Goal: Task Accomplishment & Management: Manage account settings

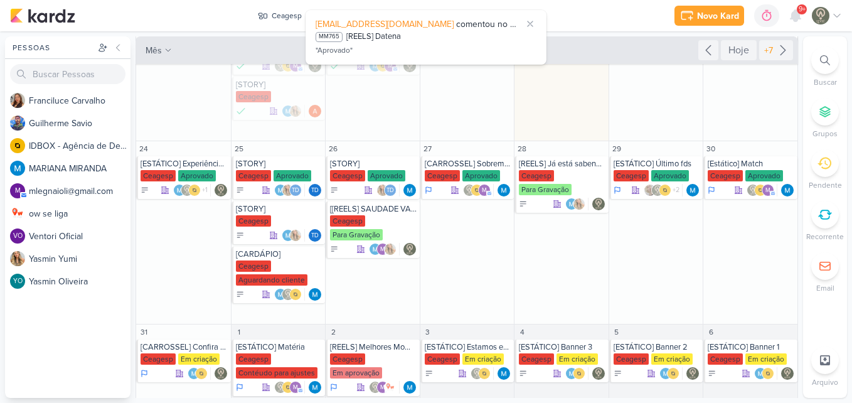
scroll to position [264, 0]
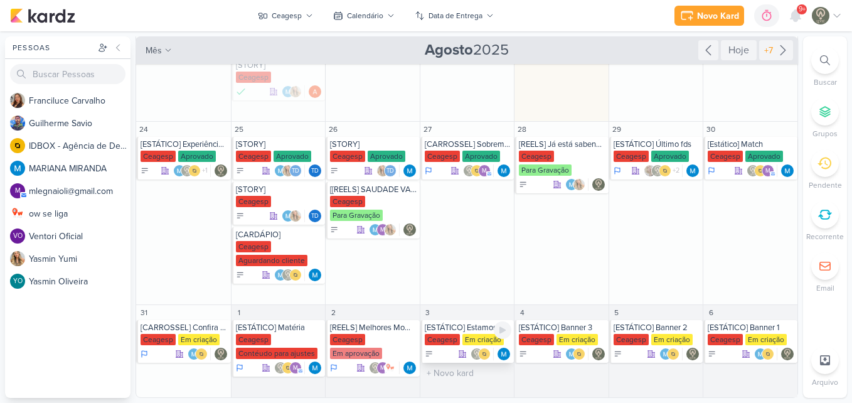
click at [442, 341] on div "Ceagesp" at bounding box center [442, 339] width 35 height 11
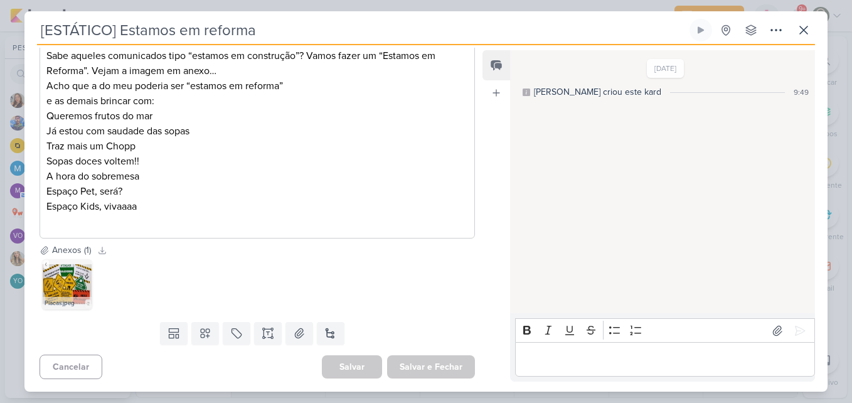
scroll to position [0, 0]
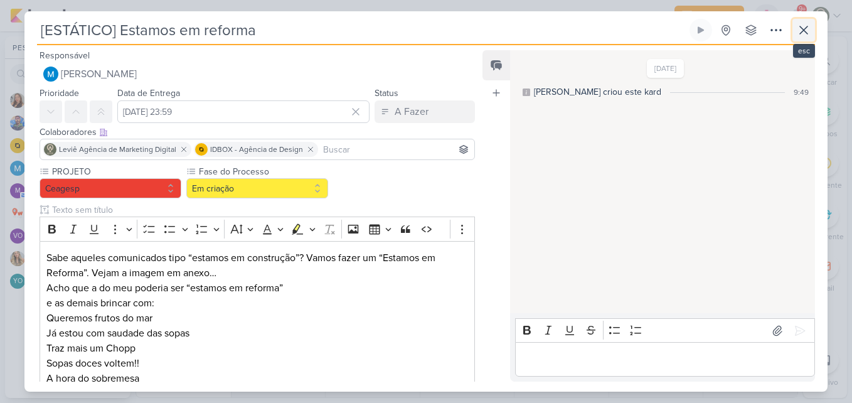
click at [802, 34] on icon at bounding box center [803, 30] width 15 height 15
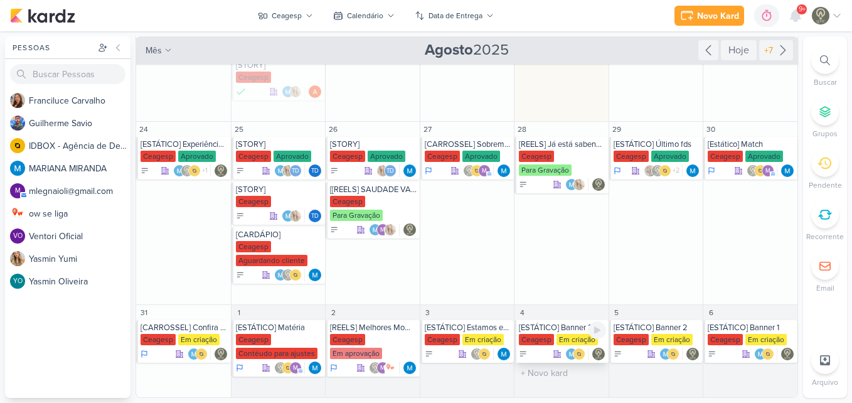
click at [558, 337] on div "Em criação" at bounding box center [576, 339] width 41 height 11
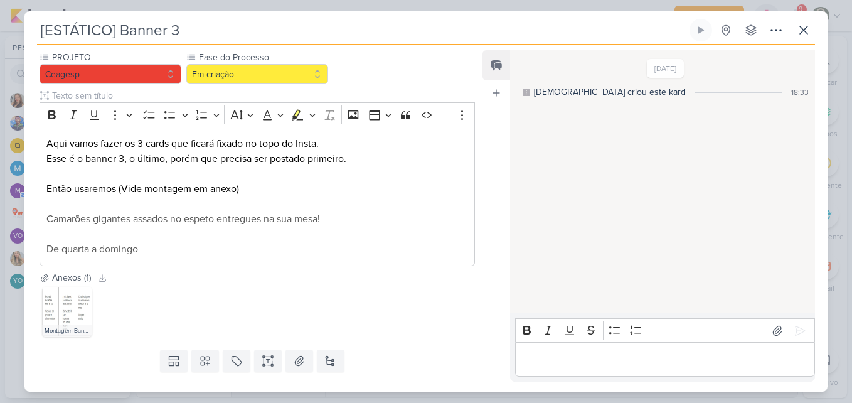
scroll to position [142, 0]
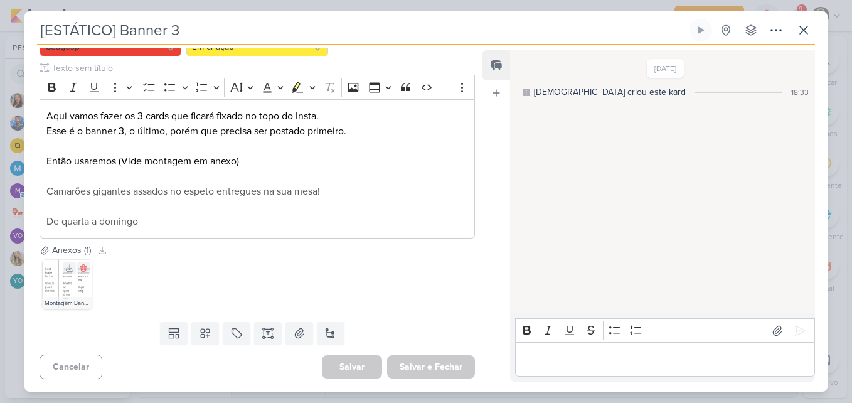
click at [60, 300] on div "Montagem Banner.jpeg" at bounding box center [67, 303] width 50 height 13
click at [64, 293] on img at bounding box center [67, 284] width 50 height 50
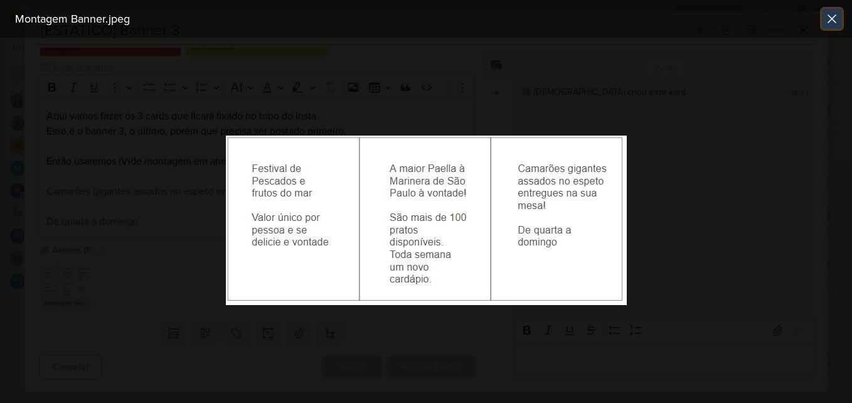
click at [834, 26] on button at bounding box center [832, 19] width 20 height 20
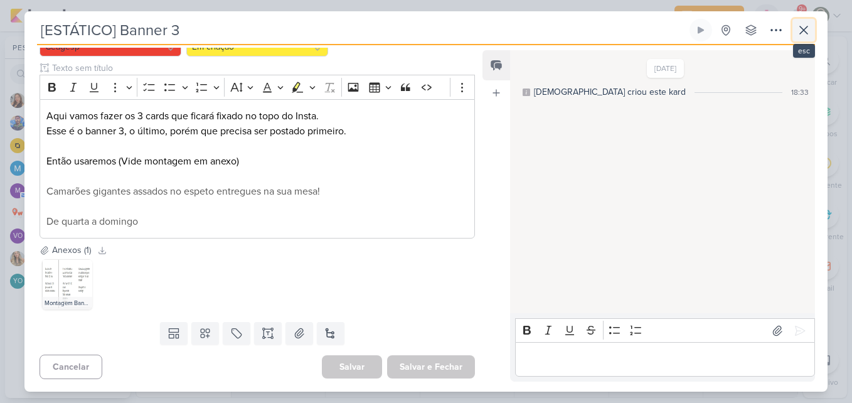
click at [807, 27] on icon at bounding box center [804, 30] width 8 height 8
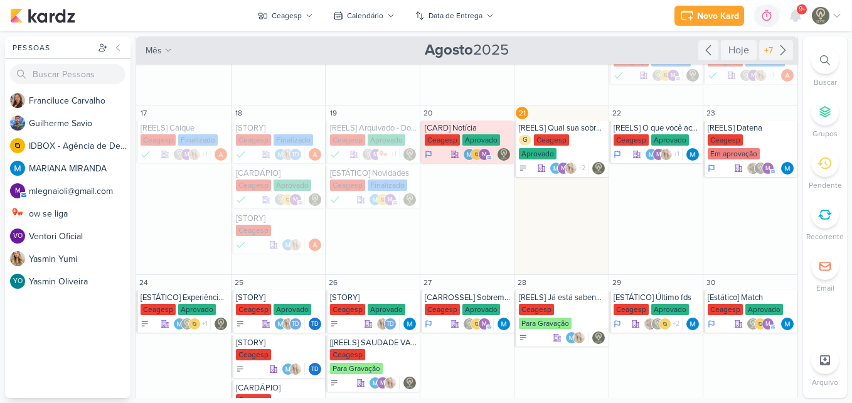
scroll to position [108, 0]
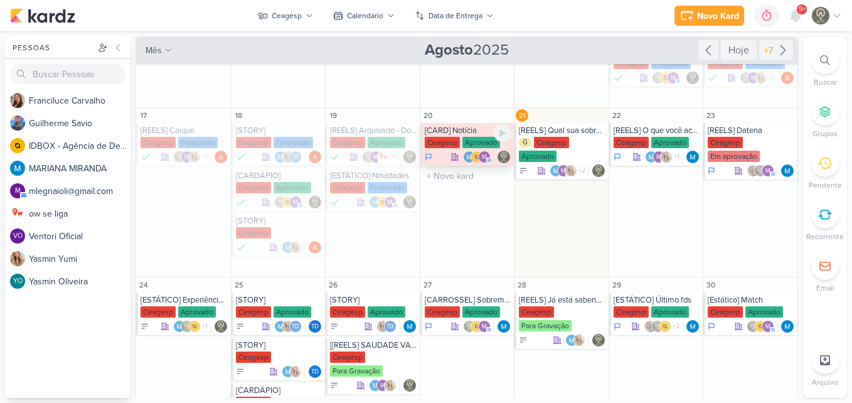
click at [440, 134] on div "[CARD] Notícia" at bounding box center [468, 130] width 87 height 10
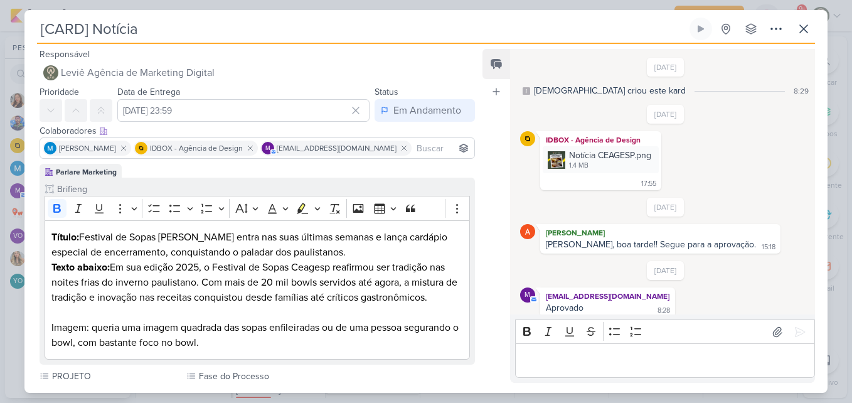
scroll to position [8, 0]
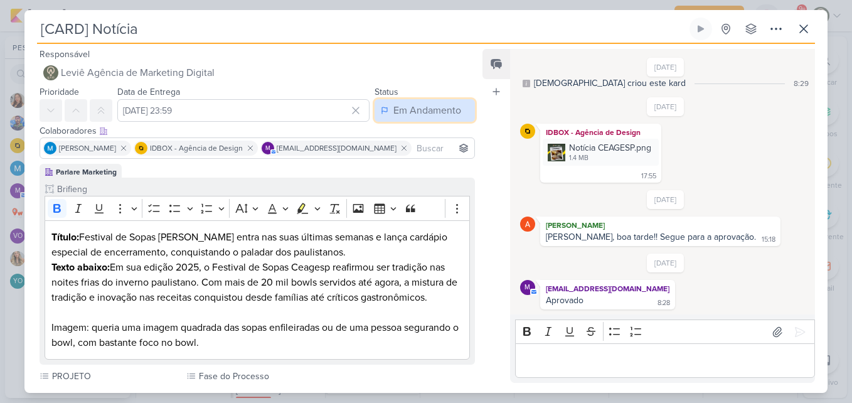
click at [425, 114] on div "Em Andamento" at bounding box center [427, 110] width 68 height 15
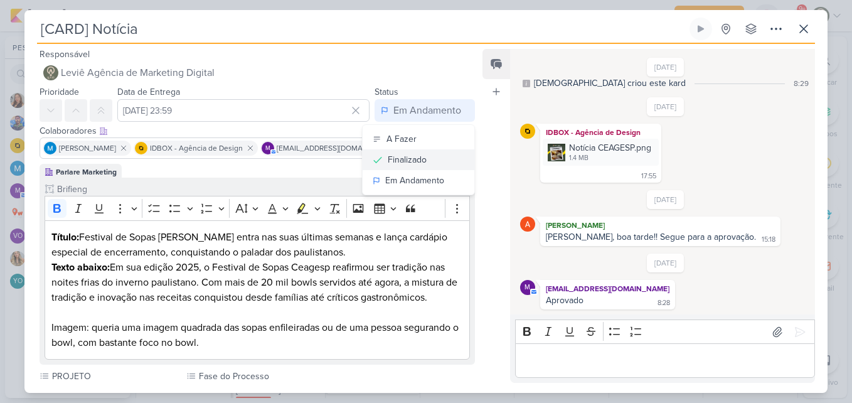
click at [431, 166] on button "Finalizado" at bounding box center [418, 159] width 112 height 21
drag, startPoint x: 473, startPoint y: 138, endPoint x: 481, endPoint y: 276, distance: 138.2
click at [481, 276] on div "Responsável Leviê Agência de Marketing Digital Nenhum contato encontrado create…" at bounding box center [425, 218] width 803 height 349
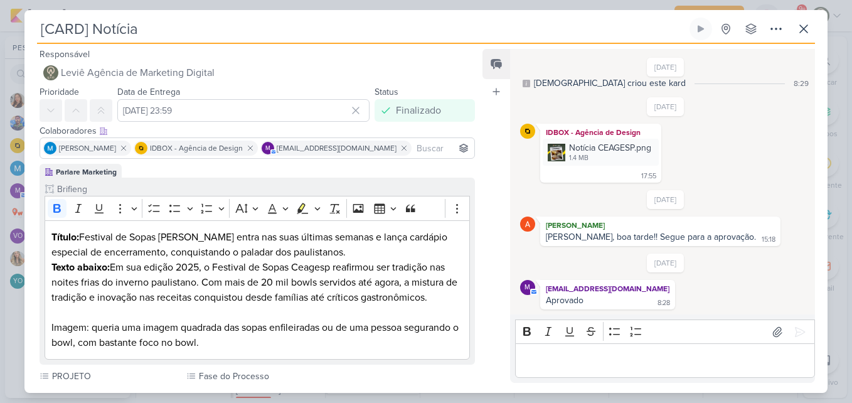
drag, startPoint x: 481, startPoint y: 276, endPoint x: 467, endPoint y: 265, distance: 17.9
click at [467, 265] on div "Brifieng Clique para tornar o item visível à colaboradores externos Rich Text E…" at bounding box center [257, 270] width 435 height 187
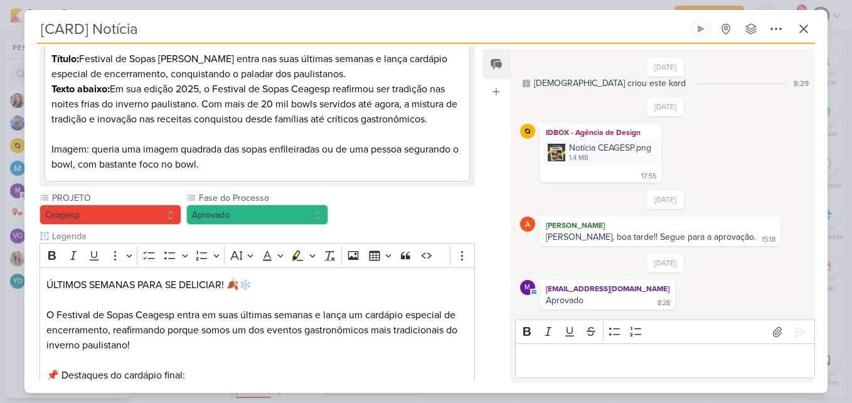
scroll to position [201, 0]
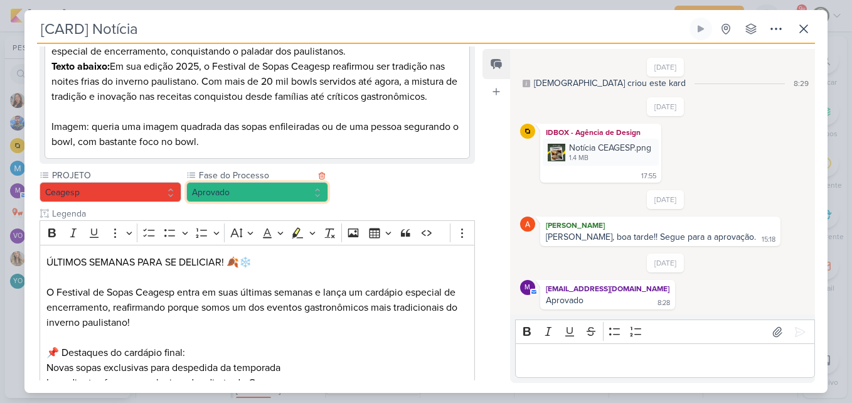
click at [303, 198] on button "Aprovado" at bounding box center [257, 192] width 142 height 20
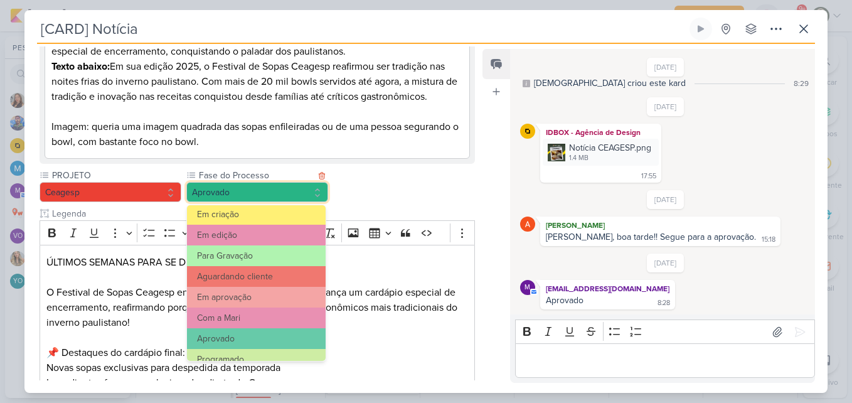
scroll to position [121, 0]
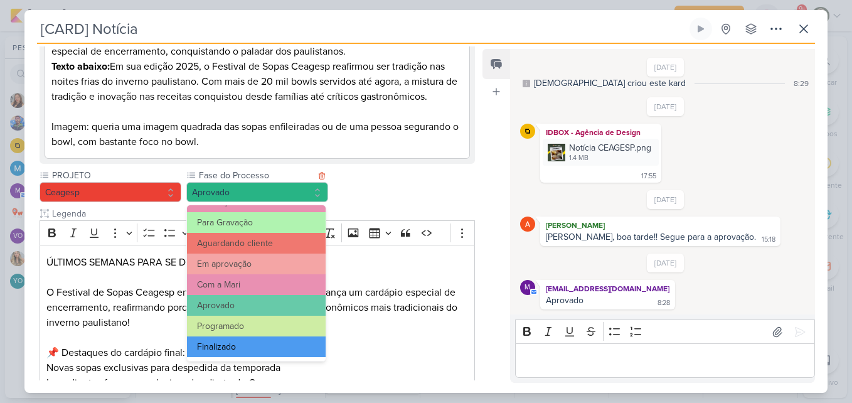
click at [297, 343] on button "Finalizado" at bounding box center [256, 346] width 139 height 21
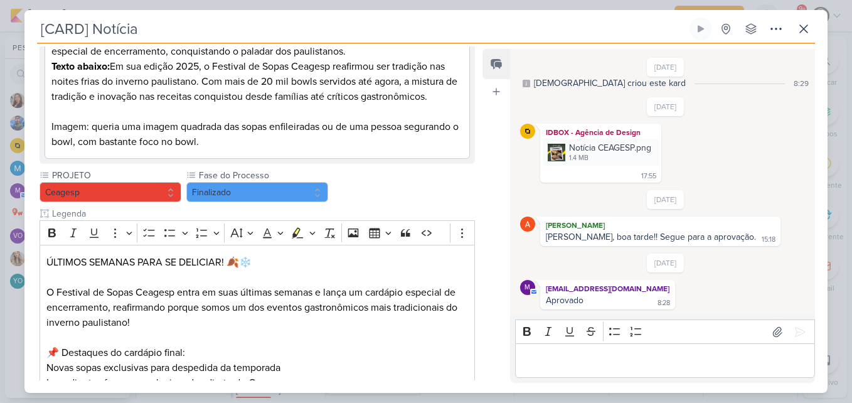
scroll to position [440, 0]
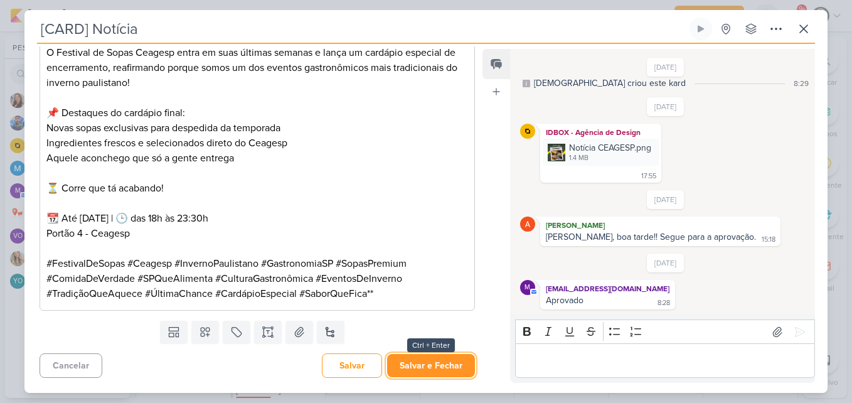
click at [450, 362] on button "Salvar e Fechar" at bounding box center [431, 365] width 88 height 23
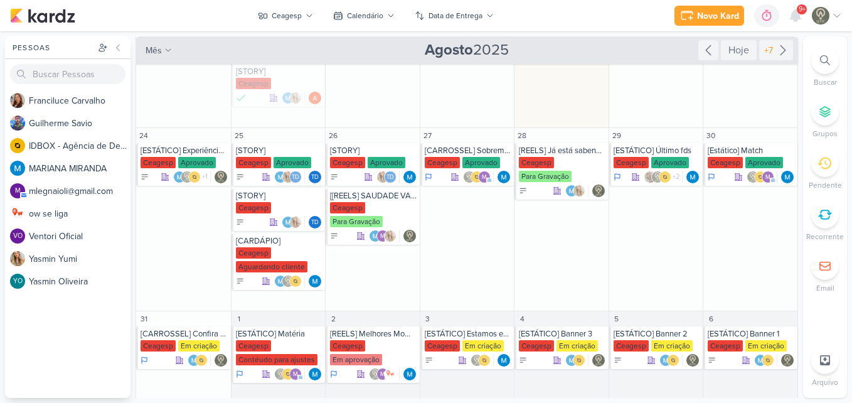
scroll to position [260, 0]
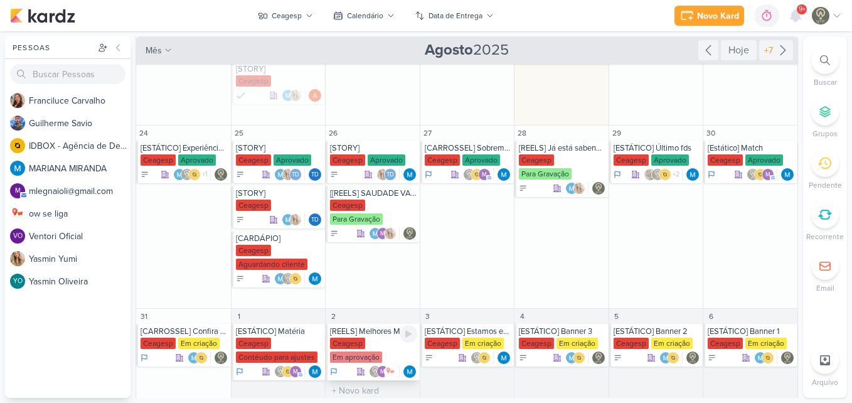
click at [355, 360] on div "Em aprovação" at bounding box center [356, 356] width 52 height 11
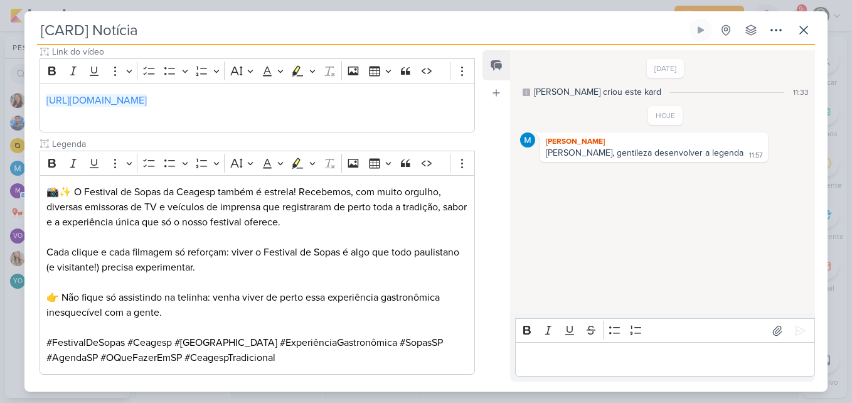
type input "[REELS] Melhores Momentos (matérias da TV)"
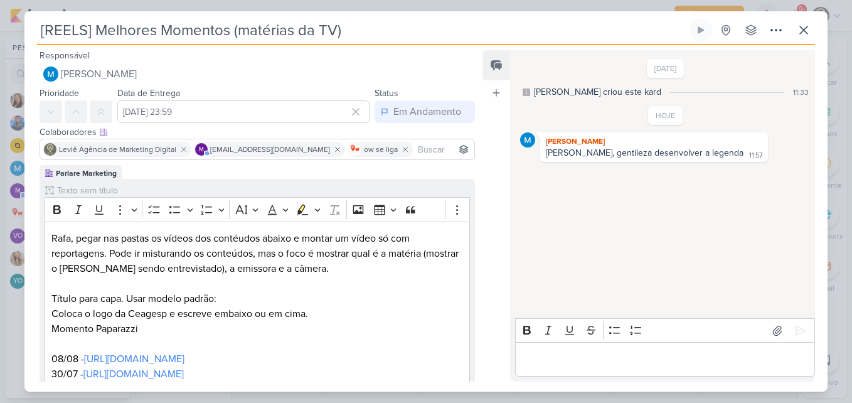
click at [482, 215] on div "Feed Atrelar email Solte o email para atrelar ao kard" at bounding box center [496, 215] width 28 height 331
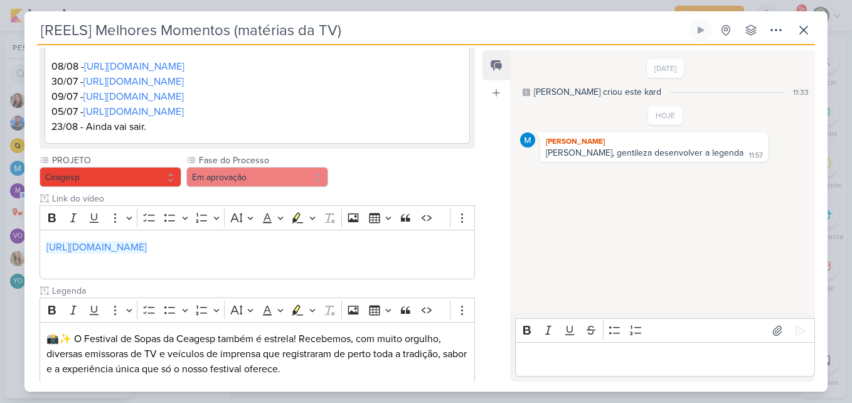
scroll to position [502, 0]
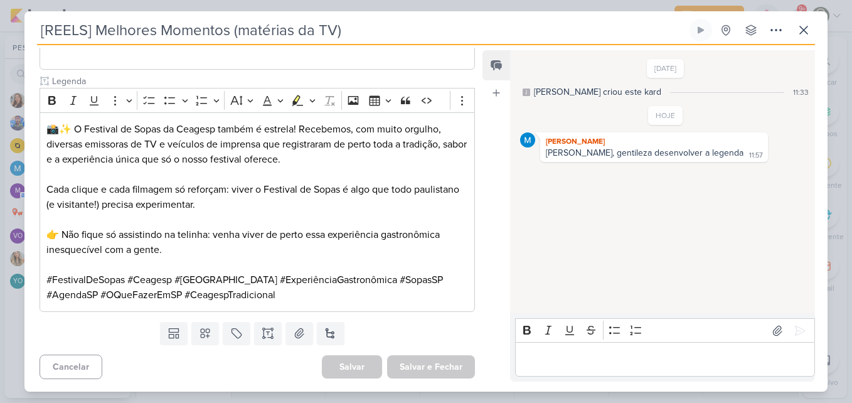
click at [564, 300] on div "4/8/25 MARIANA criou este kard 11:33 HOJE MARIANA MIRANDA" at bounding box center [662, 182] width 304 height 262
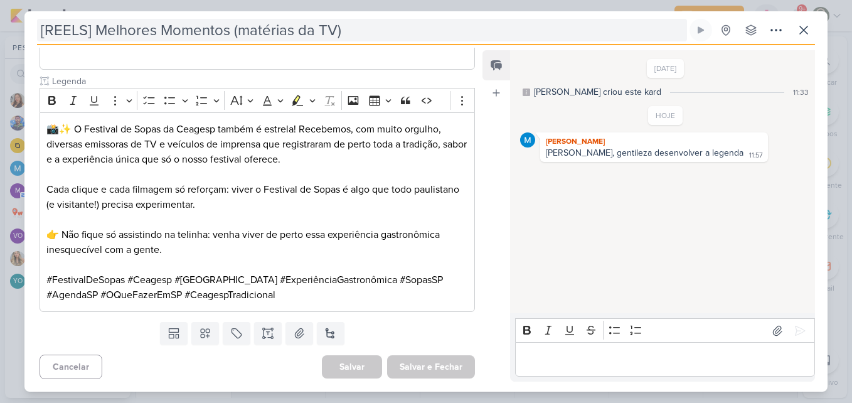
click at [361, 26] on input "[REELS] Melhores Momentos (matérias da TV)" at bounding box center [362, 30] width 650 height 23
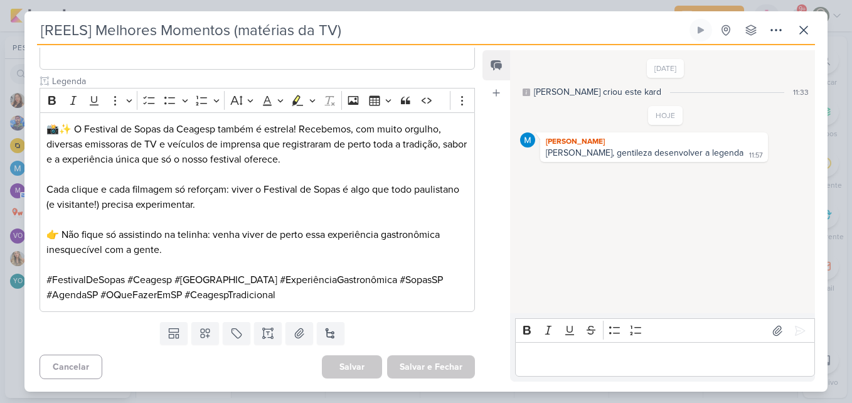
drag, startPoint x: 376, startPoint y: 32, endPoint x: 33, endPoint y: 29, distance: 343.1
click at [33, 29] on div "[REELS] Melhores Momentos (matérias da TV) Criado por MARIANA nenhum grupo disp…" at bounding box center [425, 205] width 803 height 373
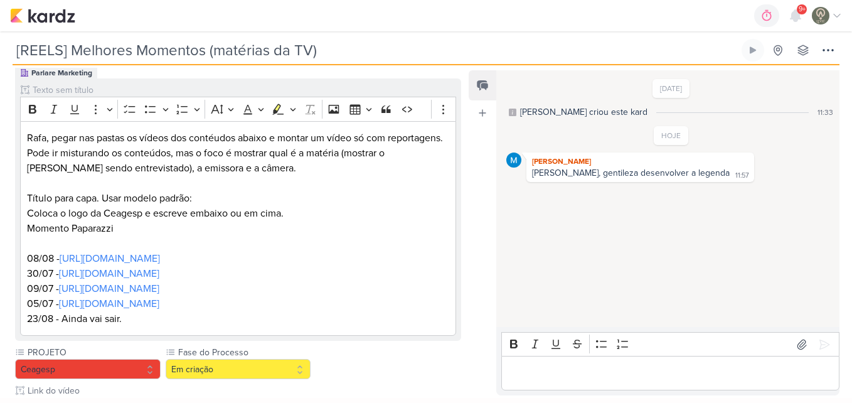
scroll to position [124, 0]
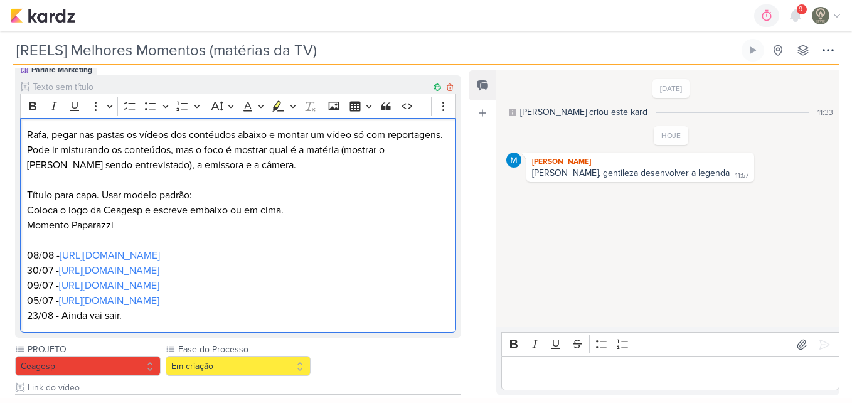
click at [294, 172] on p "Rafa, pegar nas pastas os vídeos dos contéudos abaixo e montar um vídeo só com …" at bounding box center [238, 149] width 423 height 45
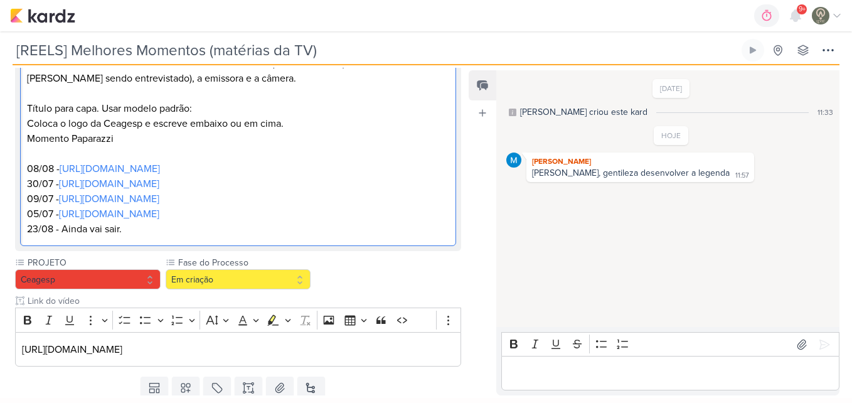
scroll to position [208, 0]
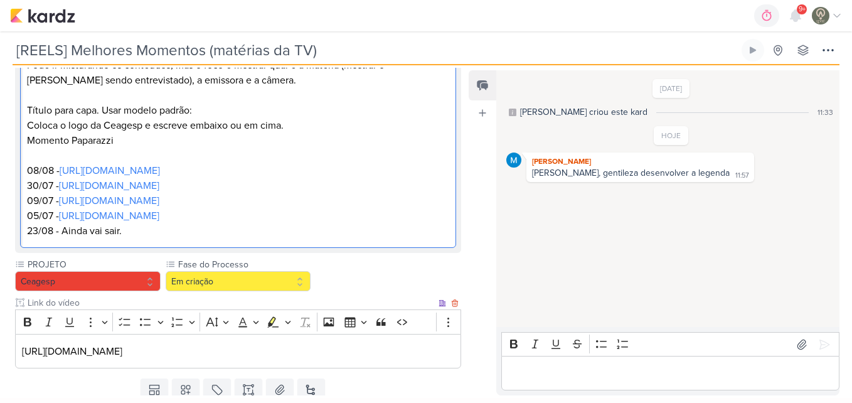
click at [385, 344] on p "[URL][DOMAIN_NAME]" at bounding box center [238, 351] width 433 height 15
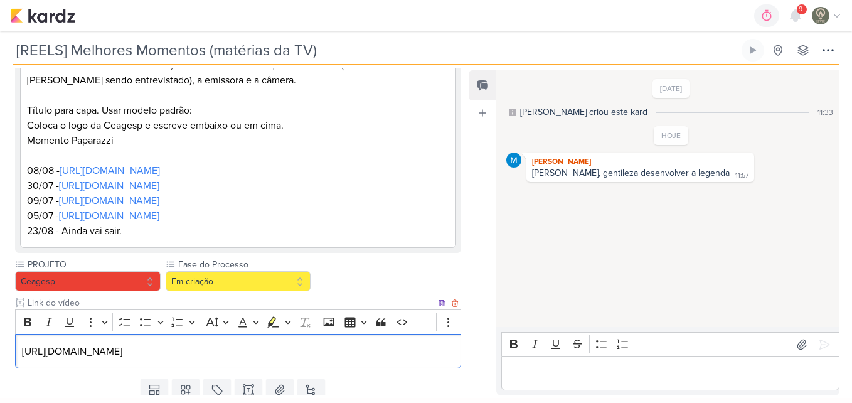
drag, startPoint x: 18, startPoint y: 350, endPoint x: 443, endPoint y: 335, distance: 425.5
click at [443, 335] on div "[URL][DOMAIN_NAME]" at bounding box center [238, 351] width 446 height 34
copy p "[URL][DOMAIN_NAME]"
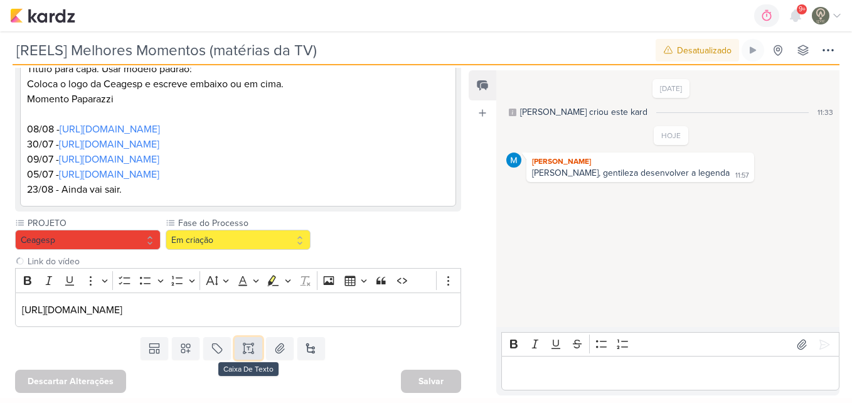
click at [238, 352] on button at bounding box center [249, 348] width 28 height 23
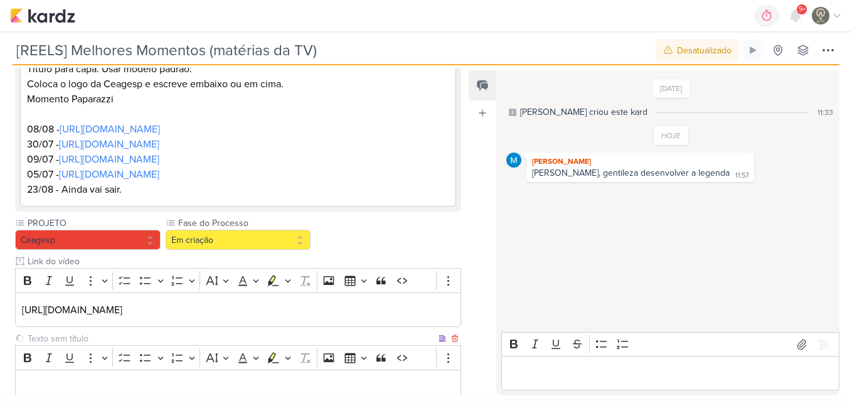
click at [159, 332] on input "text" at bounding box center [230, 338] width 411 height 13
type input "Legenda"
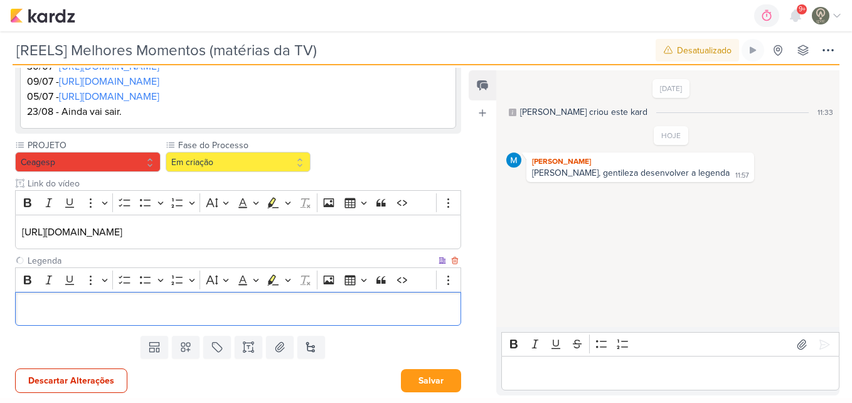
click at [334, 310] on p "Editor editing area: main" at bounding box center [238, 308] width 433 height 15
click at [339, 319] on div "Editor editing area: main" at bounding box center [238, 309] width 446 height 34
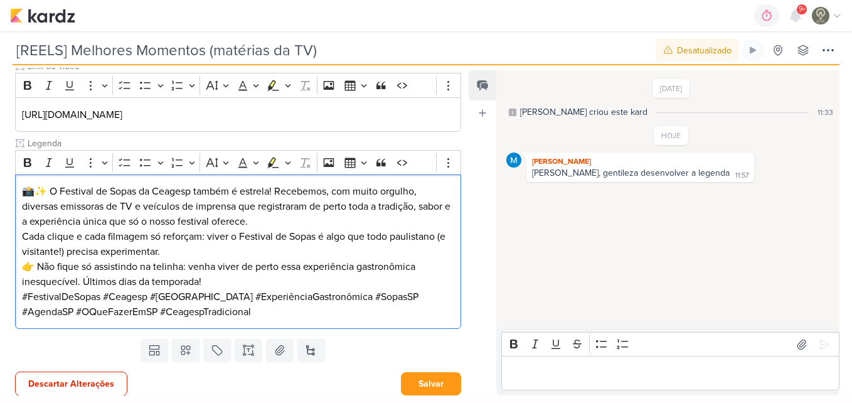
scroll to position [448, 0]
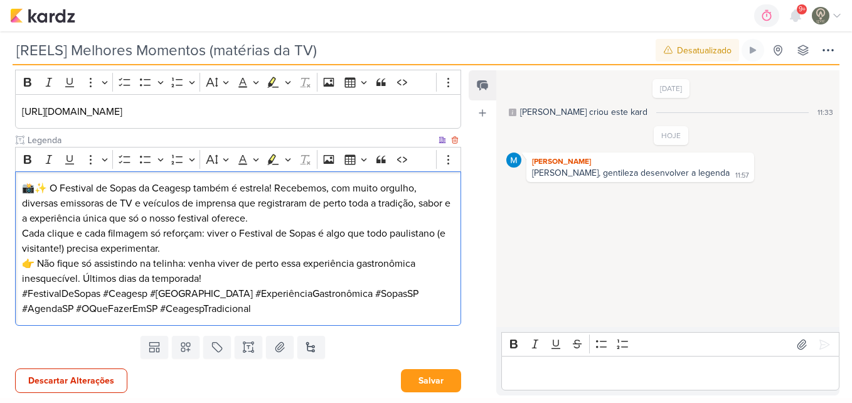
click at [325, 277] on p "👉 Não fique só assistindo na telinha: venha viver de perto essa experiência gas…" at bounding box center [238, 271] width 433 height 30
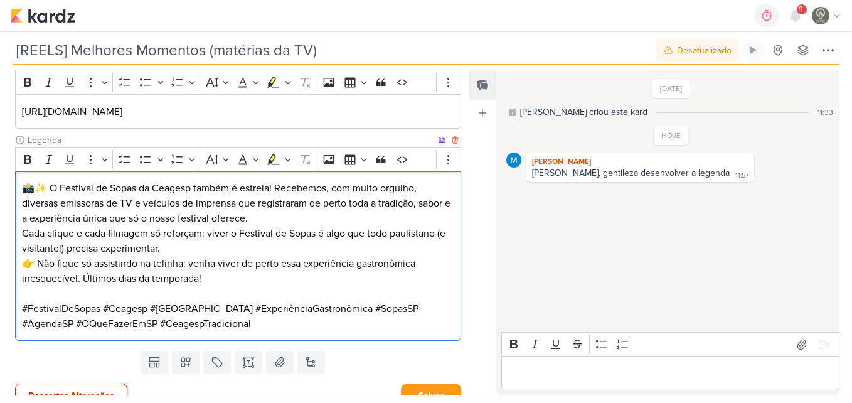
click at [253, 248] on p "Cada clique e cada filmagem só reforçam: viver o Festival de Sopas é algo que t…" at bounding box center [238, 241] width 433 height 30
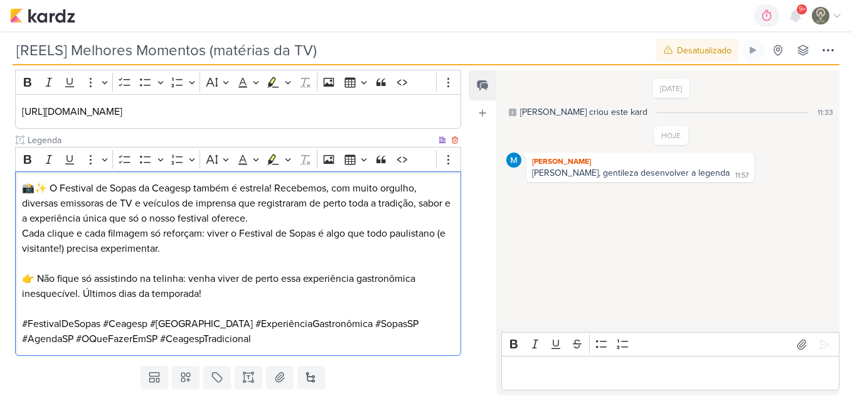
click at [282, 220] on p "📸✨ O Festival de Sopas da Ceagesp também é estrela! Recebemos, com muito orgulh…" at bounding box center [238, 203] width 433 height 45
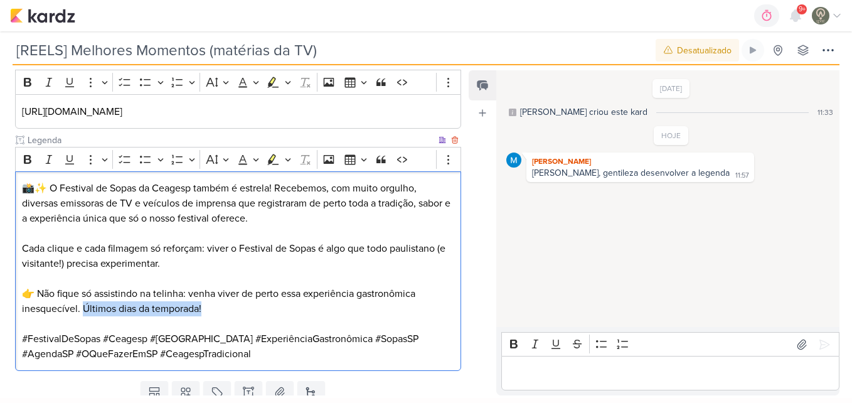
drag, startPoint x: 219, startPoint y: 310, endPoint x: 82, endPoint y: 310, distance: 137.3
click at [82, 310] on p "👉 Não fique só assistindo na telinha: venha viver de perto essa experiência gas…" at bounding box center [238, 301] width 433 height 30
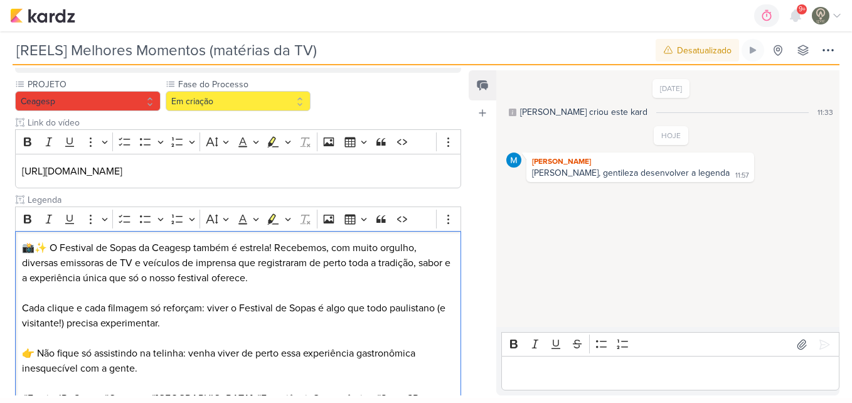
scroll to position [391, 0]
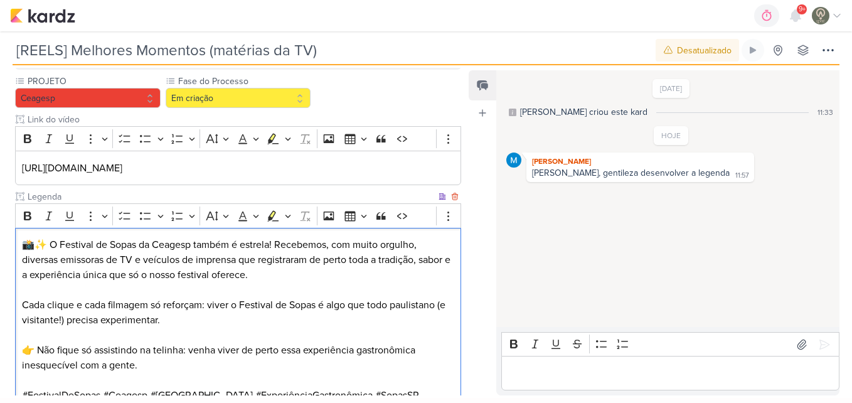
click at [328, 275] on p "📸✨ O Festival de Sopas da Ceagesp também é estrela! Recebemos, com muito orgulh…" at bounding box center [238, 259] width 433 height 45
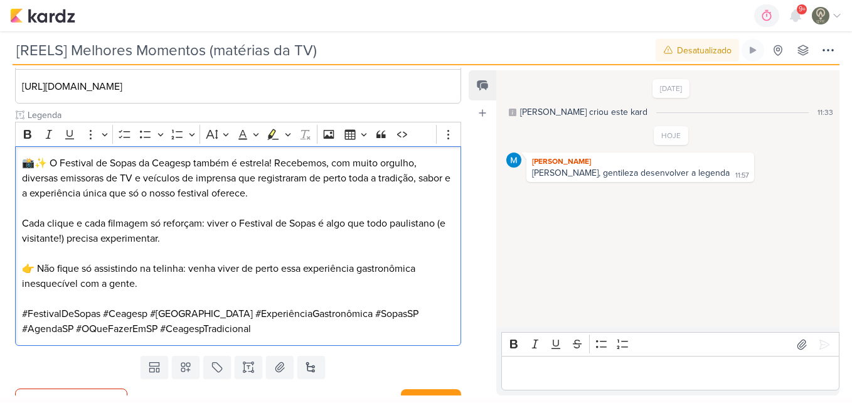
scroll to position [493, 0]
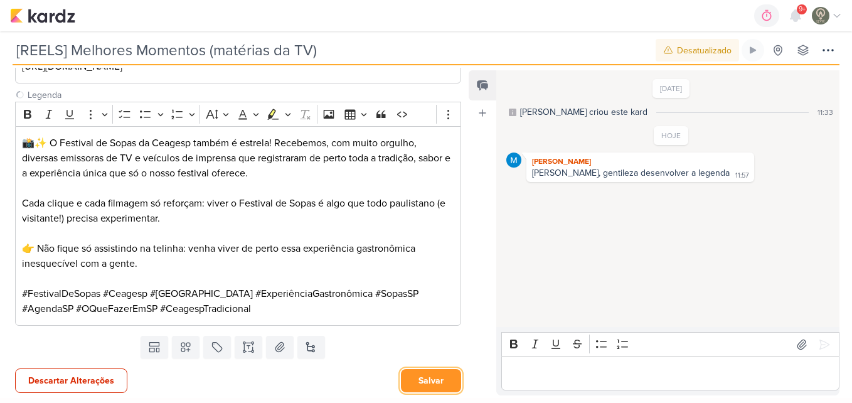
click at [414, 375] on button "Salvar" at bounding box center [431, 380] width 60 height 23
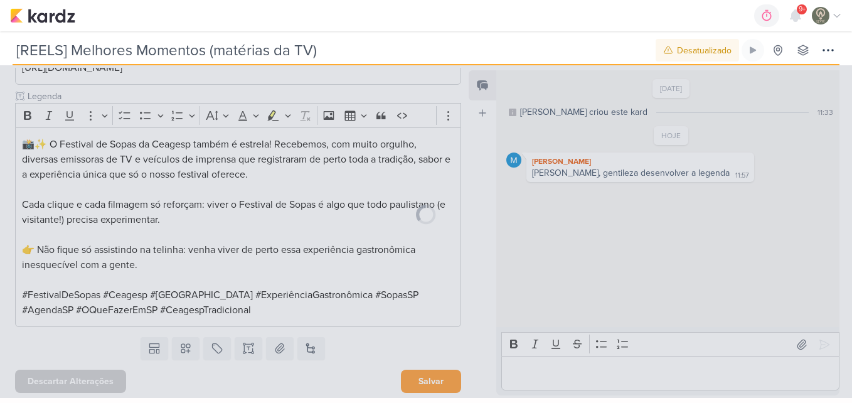
scroll to position [492, 0]
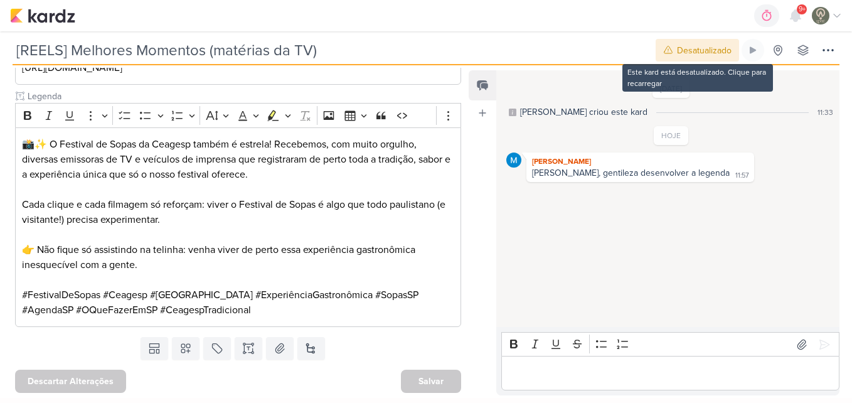
click at [705, 59] on button "Desatualizado" at bounding box center [696, 50] width 83 height 23
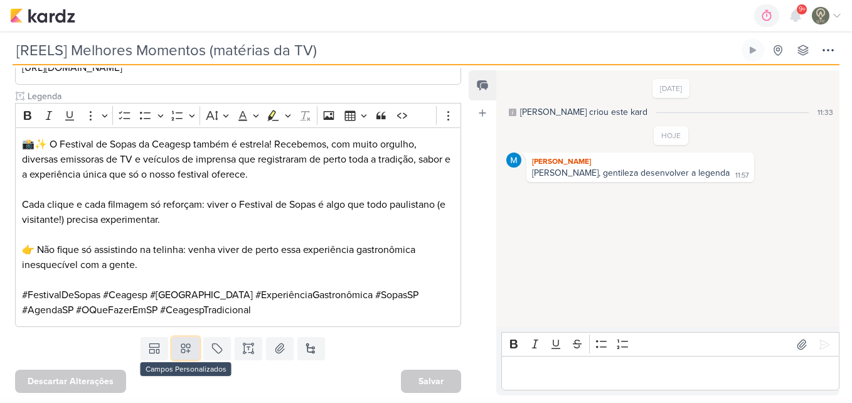
click at [186, 342] on icon at bounding box center [185, 348] width 13 height 13
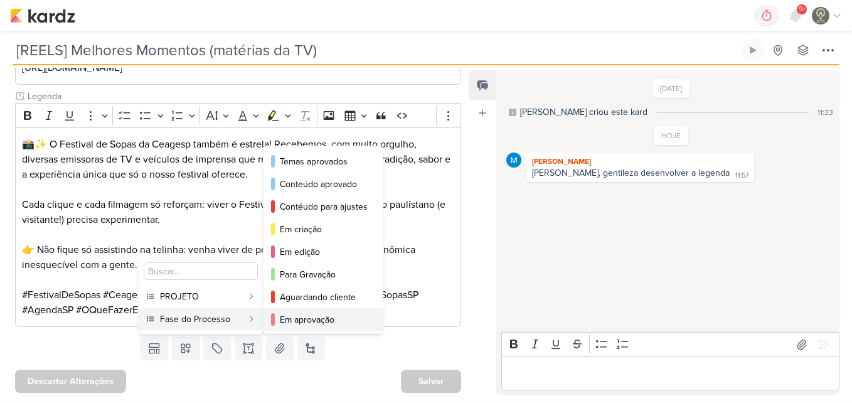
click at [322, 314] on div "Em aprovação" at bounding box center [324, 319] width 88 height 13
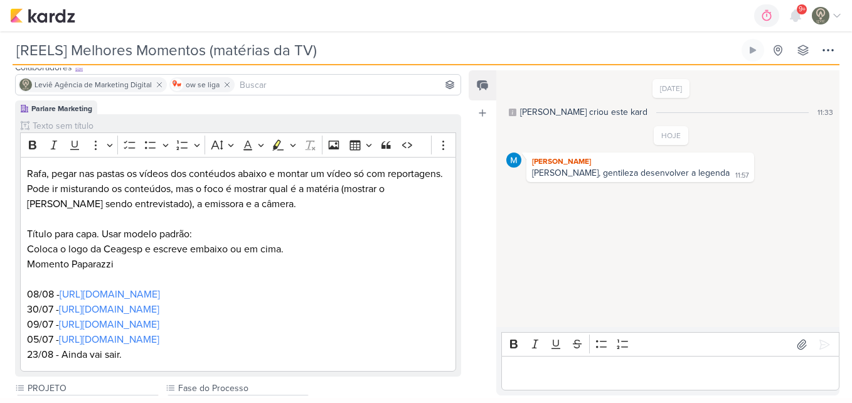
scroll to position [77, 0]
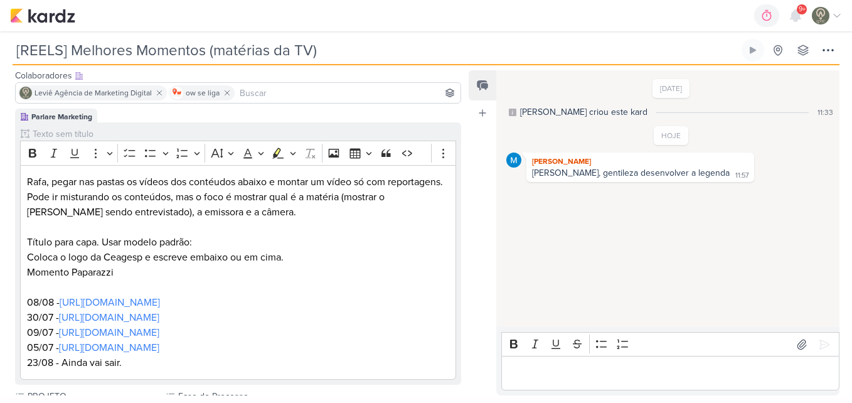
click at [403, 98] on input at bounding box center [347, 92] width 221 height 15
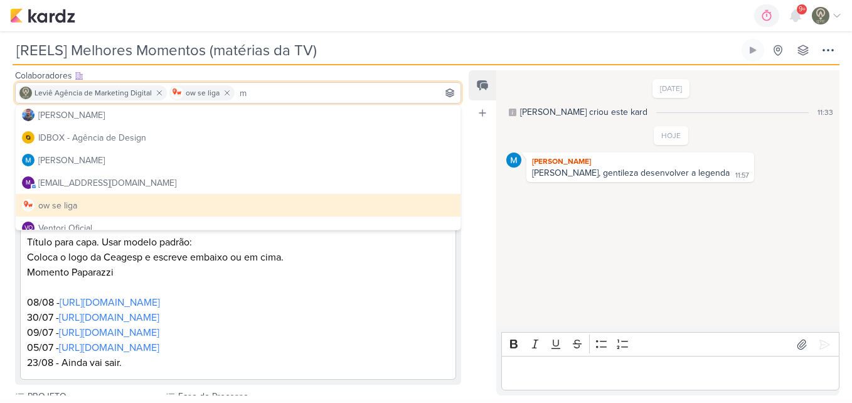
scroll to position [61, 0]
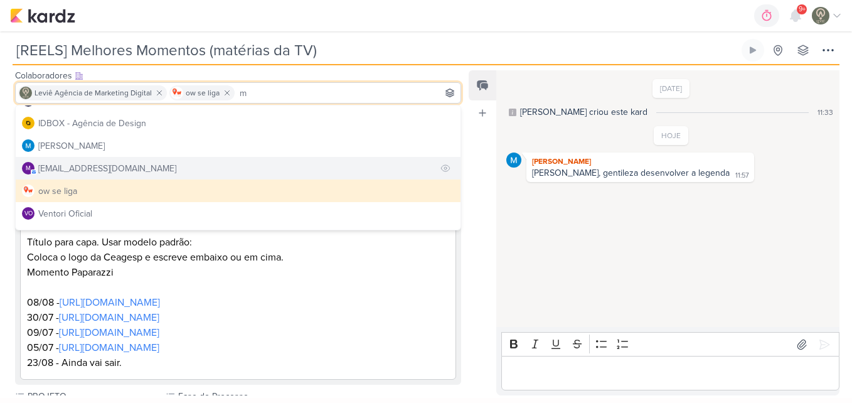
type input "m"
click at [374, 166] on button "m [EMAIL_ADDRESS][DOMAIN_NAME]" at bounding box center [238, 168] width 445 height 23
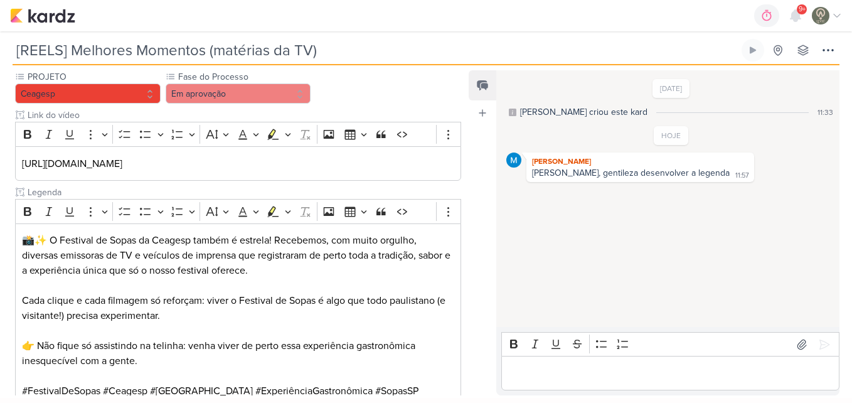
scroll to position [493, 0]
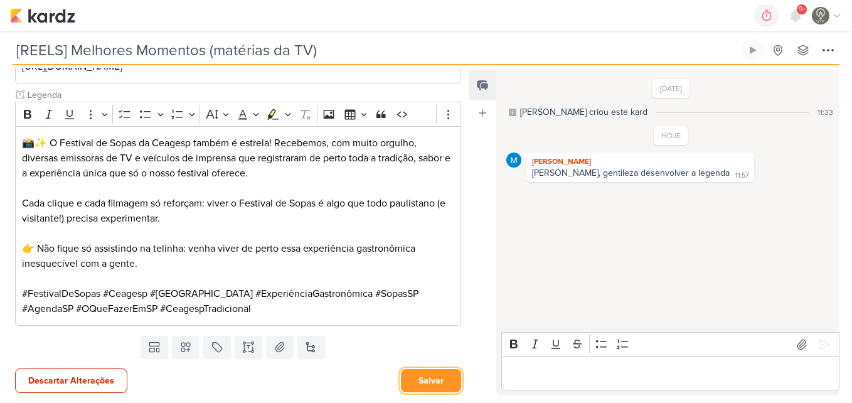
click at [445, 385] on button "Salvar" at bounding box center [431, 380] width 60 height 23
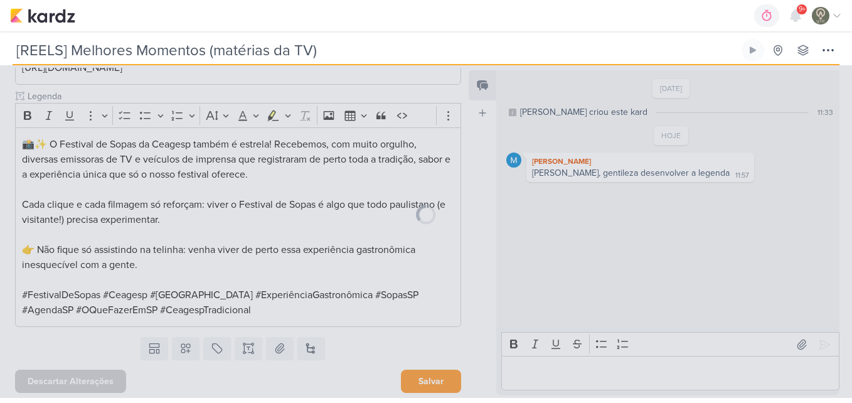
scroll to position [492, 0]
